Goal: Task Accomplishment & Management: Complete application form

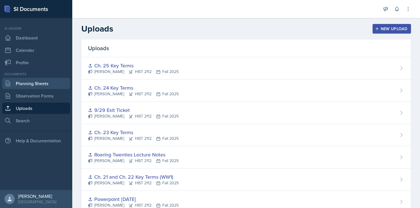
click at [25, 83] on link "Planning Sheets" at bounding box center [36, 83] width 68 height 11
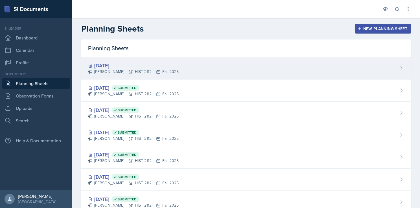
click at [127, 64] on div "[DATE]" at bounding box center [133, 66] width 91 height 8
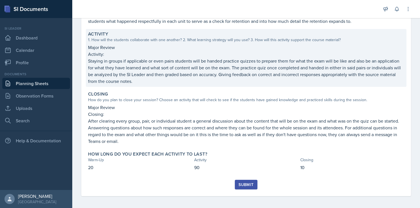
scroll to position [103, 0]
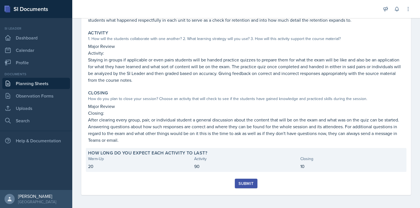
click at [213, 158] on div "Activity" at bounding box center [246, 159] width 104 height 6
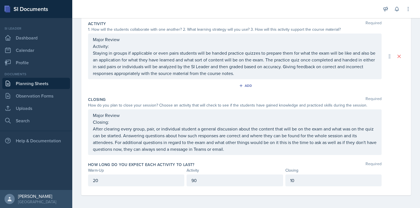
click at [204, 179] on p "90" at bounding box center [234, 180] width 87 height 7
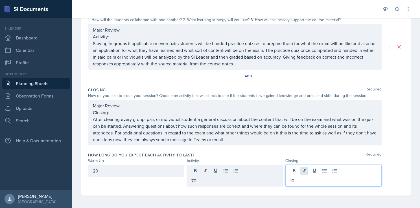
click at [303, 168] on div "10" at bounding box center [333, 176] width 96 height 22
click at [252, 152] on div "How long do you expect each activity to last? Required" at bounding box center [246, 155] width 316 height 6
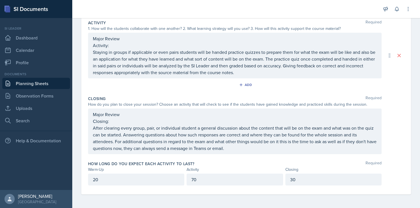
scroll to position [127, 0]
